Goal: Task Accomplishment & Management: Manage account settings

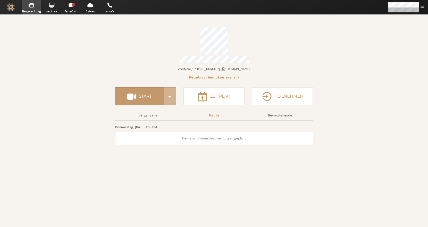
click at [406, 15] on section "Besprechungslink iotum.callbridge.rocks/conf/call/8492808 Details zur Audiokonf…" at bounding box center [214, 121] width 428 height 212
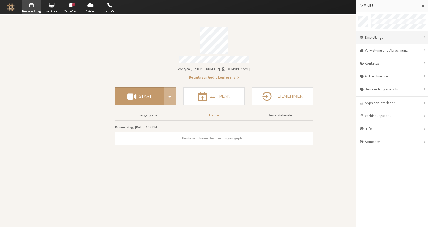
click at [392, 38] on div "Einstellungen" at bounding box center [392, 37] width 72 height 13
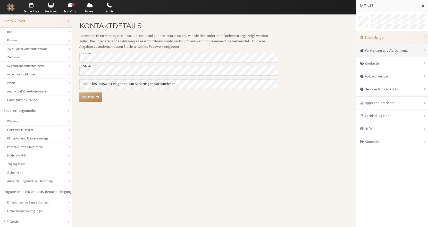
click at [369, 49] on link "Verwaltung und Abrechnung" at bounding box center [392, 50] width 72 height 13
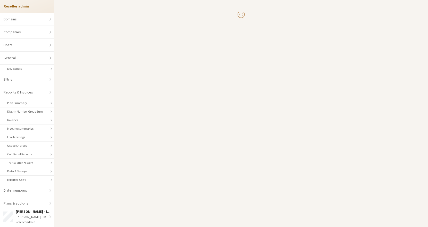
select select "10"
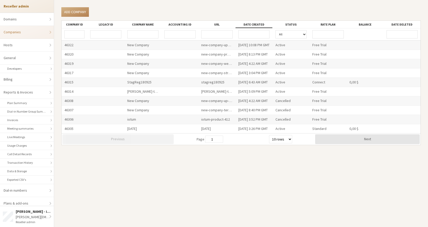
click at [225, 34] on input "URL" at bounding box center [216, 34] width 31 height 8
click at [211, 34] on input "qa" at bounding box center [216, 34] width 31 height 8
drag, startPoint x: 219, startPoint y: 33, endPoint x: 194, endPoint y: 35, distance: 25.6
click at [194, 35] on div "qa All Active Payment Required Suspended Cancelled" at bounding box center [241, 34] width 359 height 12
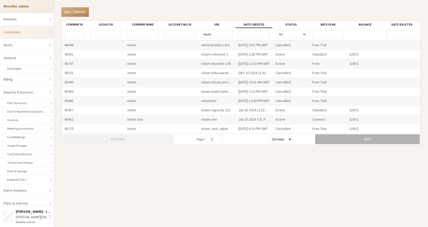
type input "iotum"
click at [335, 142] on button "Next" at bounding box center [367, 139] width 105 height 10
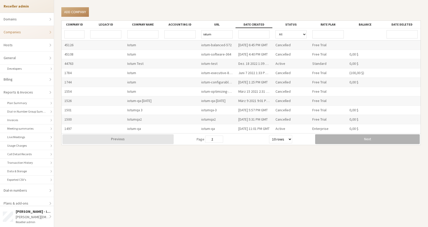
click at [336, 140] on button "Next" at bounding box center [367, 139] width 105 height 10
type input "3"
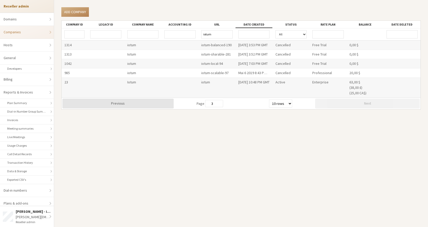
click at [208, 82] on div "iotum" at bounding box center [217, 88] width 37 height 20
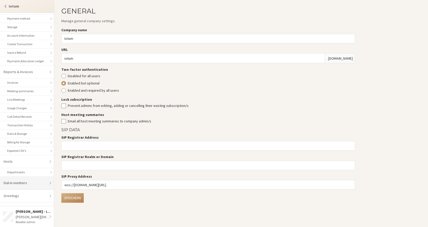
scroll to position [63, 0]
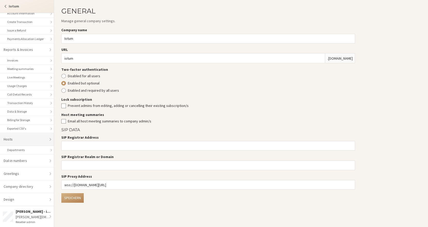
click at [27, 139] on link "Hosts" at bounding box center [27, 139] width 54 height 13
select select "25"
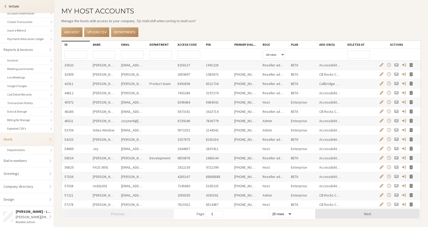
click at [132, 55] on input "Email" at bounding box center [132, 54] width 22 height 8
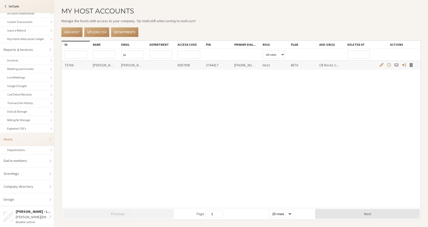
type input "j"
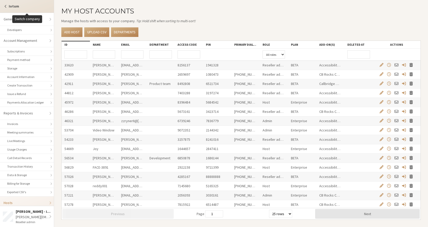
click at [5, 8] on span "Switch company" at bounding box center [6, 6] width 4 height 4
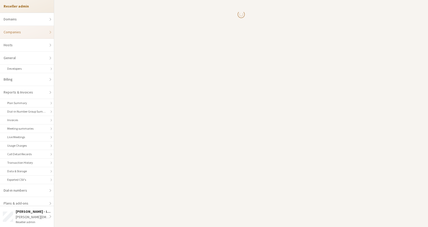
select select "10"
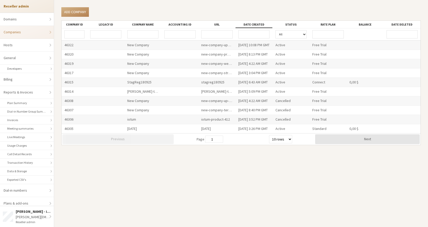
click at [222, 34] on input "URL" at bounding box center [216, 34] width 31 height 8
type input "qa"
click at [219, 44] on div "qa-selenium" at bounding box center [217, 44] width 37 height 9
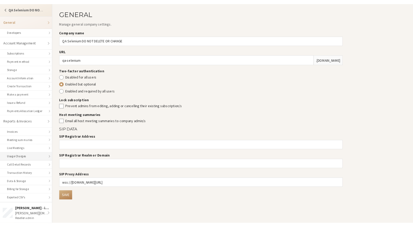
scroll to position [72, 0]
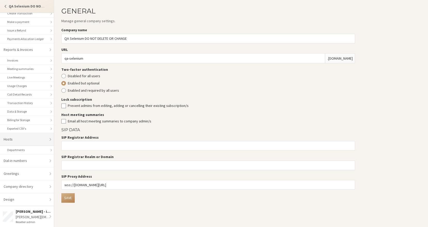
click at [37, 137] on link "Hosts" at bounding box center [27, 139] width 54 height 13
select select "25"
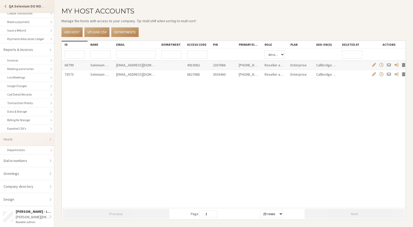
drag, startPoint x: 141, startPoint y: 45, endPoint x: 159, endPoint y: 46, distance: 18.3
click at [159, 46] on div at bounding box center [158, 44] width 9 height 7
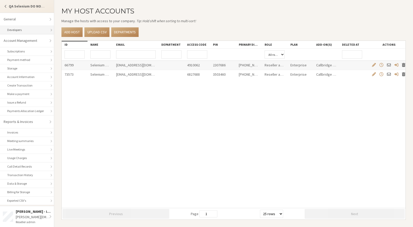
click at [23, 30] on link "Developers" at bounding box center [27, 30] width 54 height 9
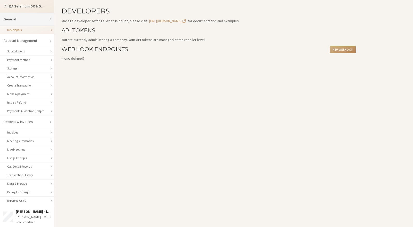
click at [27, 16] on link "General" at bounding box center [27, 19] width 54 height 13
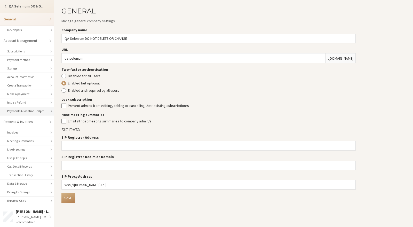
scroll to position [72, 0]
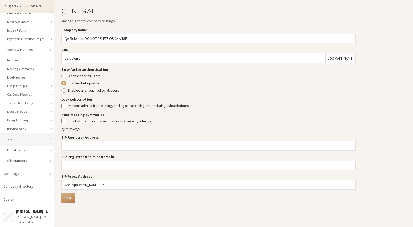
click at [26, 140] on link "Hosts" at bounding box center [27, 139] width 54 height 13
select select "25"
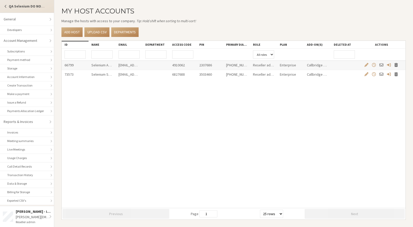
click at [5, 5] on span "Switch company" at bounding box center [6, 6] width 4 height 4
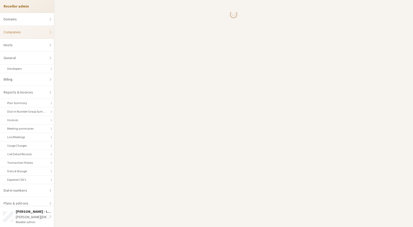
select select "10"
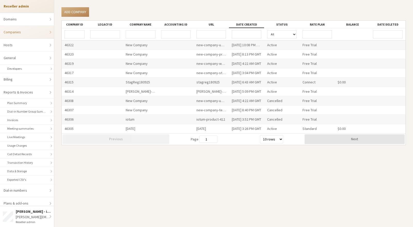
click at [209, 36] on input "URL" at bounding box center [211, 34] width 30 height 8
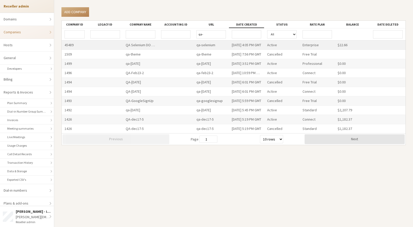
type input "qa-"
click at [204, 45] on div "qa-selenium" at bounding box center [210, 44] width 35 height 9
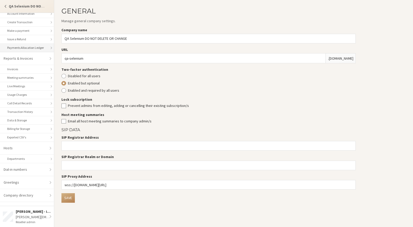
scroll to position [72, 0]
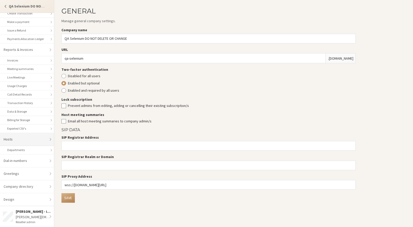
click at [25, 141] on link "Hosts" at bounding box center [27, 139] width 54 height 13
select select "25"
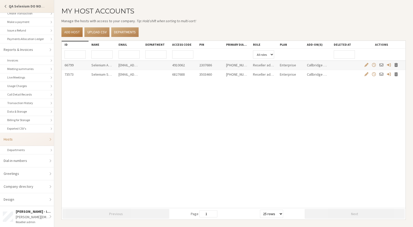
click at [70, 34] on link "Add host" at bounding box center [71, 32] width 21 height 10
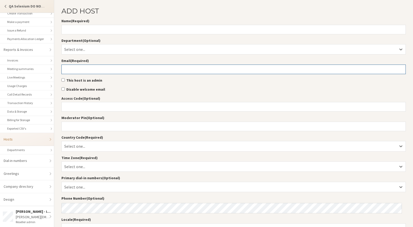
click at [70, 69] on input "Email (Required)" at bounding box center [233, 69] width 344 height 10
click at [185, 91] on label "Disable welcome email" at bounding box center [233, 89] width 344 height 5
click at [65, 91] on input "Disable welcome email" at bounding box center [62, 88] width 3 height 3
click at [101, 91] on label "Disable welcome email" at bounding box center [233, 89] width 344 height 5
click at [65, 91] on input "Disable welcome email" at bounding box center [62, 88] width 3 height 3
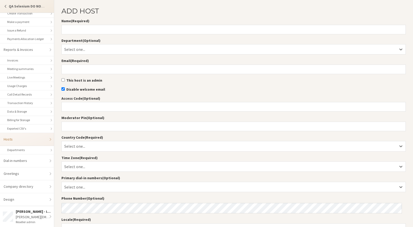
checkbox input "false"
click at [64, 80] on input "This host is an admin" at bounding box center [62, 79] width 3 height 3
checkbox input "true"
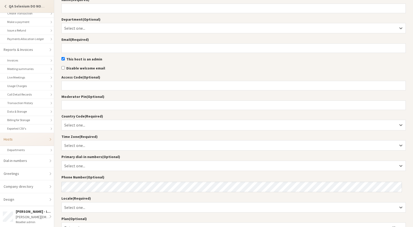
scroll to position [32, 0]
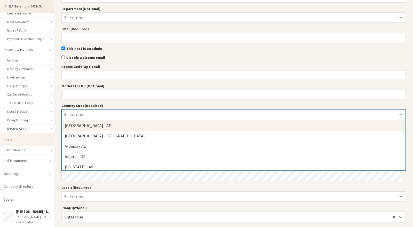
click at [94, 114] on div "Select one..." at bounding box center [233, 114] width 343 height 10
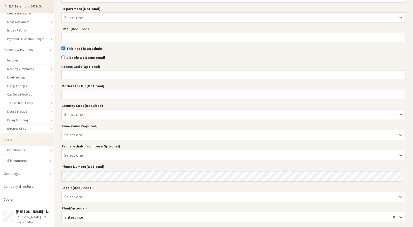
click at [141, 102] on div "Name (Required) Department (Optional) Select one... Email (Required) This host …" at bounding box center [233, 177] width 344 height 380
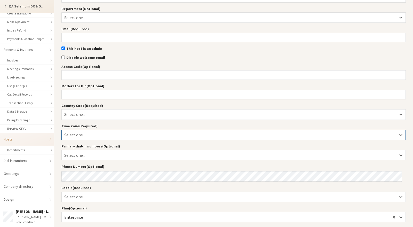
click at [83, 134] on div "Select one..." at bounding box center [233, 135] width 343 height 10
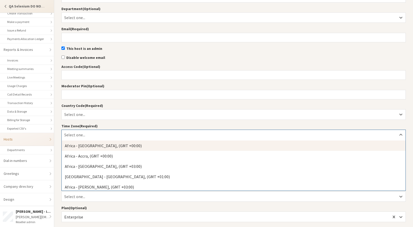
click at [112, 121] on div "Name (Required) Department (Optional) Select one... Email (Required) This host …" at bounding box center [233, 177] width 344 height 380
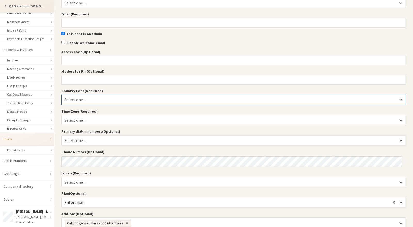
scroll to position [87, 0]
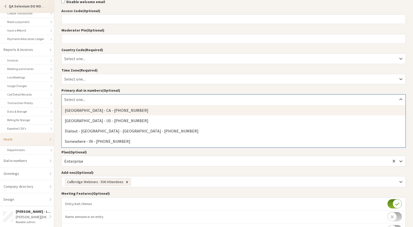
click at [96, 99] on div "Select one..." at bounding box center [233, 99] width 343 height 10
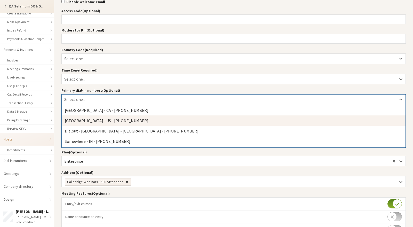
click at [57, 118] on section "Add host Name (Required) Department (Optional) Select one... Email (Required) T…" at bounding box center [233, 117] width 358 height 409
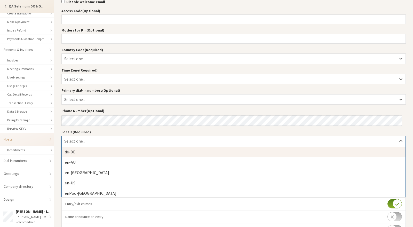
click at [88, 141] on div "Select one..." at bounding box center [233, 141] width 343 height 10
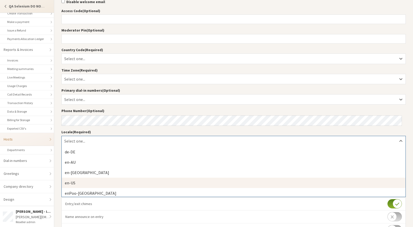
click at [67, 184] on div "en-US" at bounding box center [233, 182] width 343 height 10
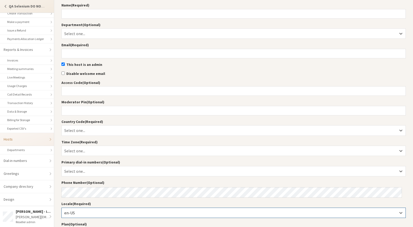
scroll to position [0, 0]
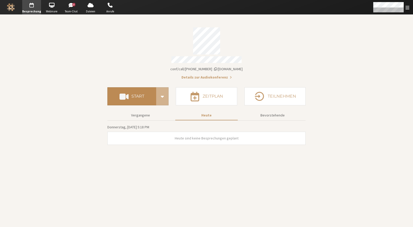
click at [142, 88] on button "Start" at bounding box center [131, 96] width 49 height 18
